Goal: Find specific page/section: Find specific page/section

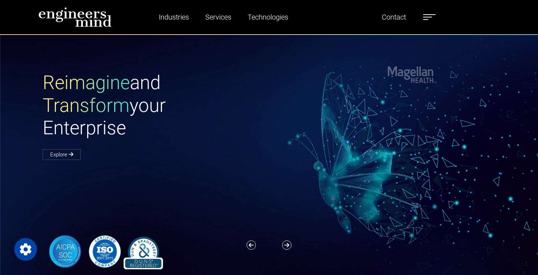
click at [426, 17] on span at bounding box center [427, 17] width 9 height 1
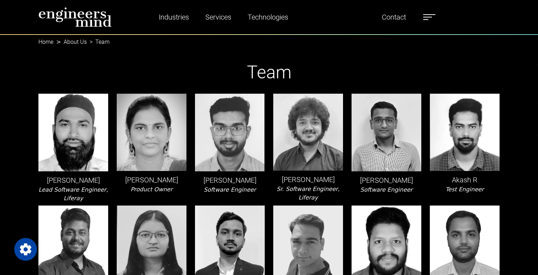
scroll to position [1268, 0]
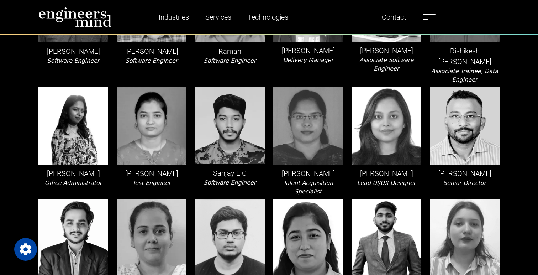
click at [465, 113] on img at bounding box center [465, 125] width 70 height 77
click at [457, 87] on img at bounding box center [465, 125] width 70 height 77
drag, startPoint x: 494, startPoint y: 138, endPoint x: 436, endPoint y: 138, distance: 57.7
click at [436, 168] on p "Sateesh Narayan" at bounding box center [465, 173] width 70 height 11
copy p "Sateesh Narayan"
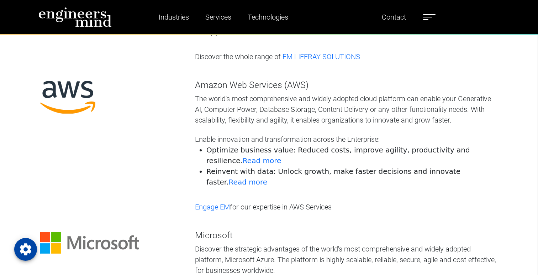
scroll to position [336, 0]
